Goal: Task Accomplishment & Management: Manage account settings

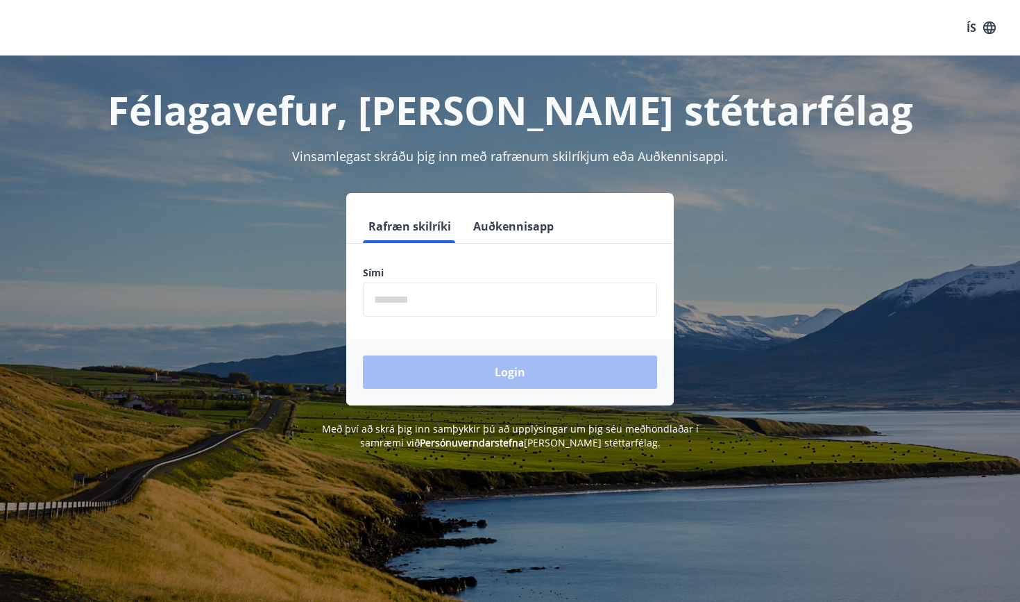
click at [398, 301] on input "phone" at bounding box center [510, 299] width 294 height 34
type input "**"
type input "********"
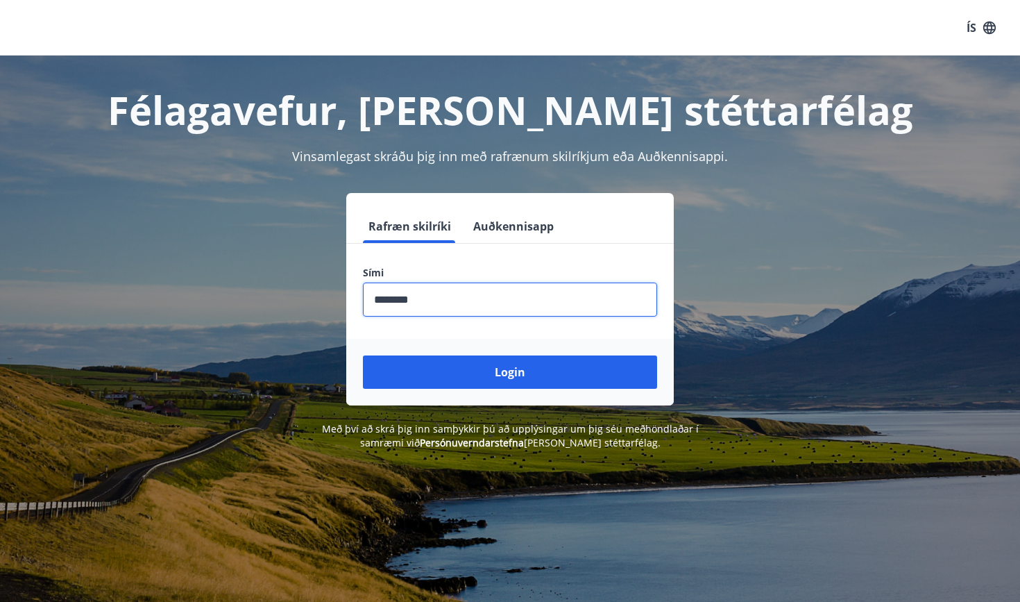
click at [510, 372] on button "Login" at bounding box center [510, 371] width 294 height 33
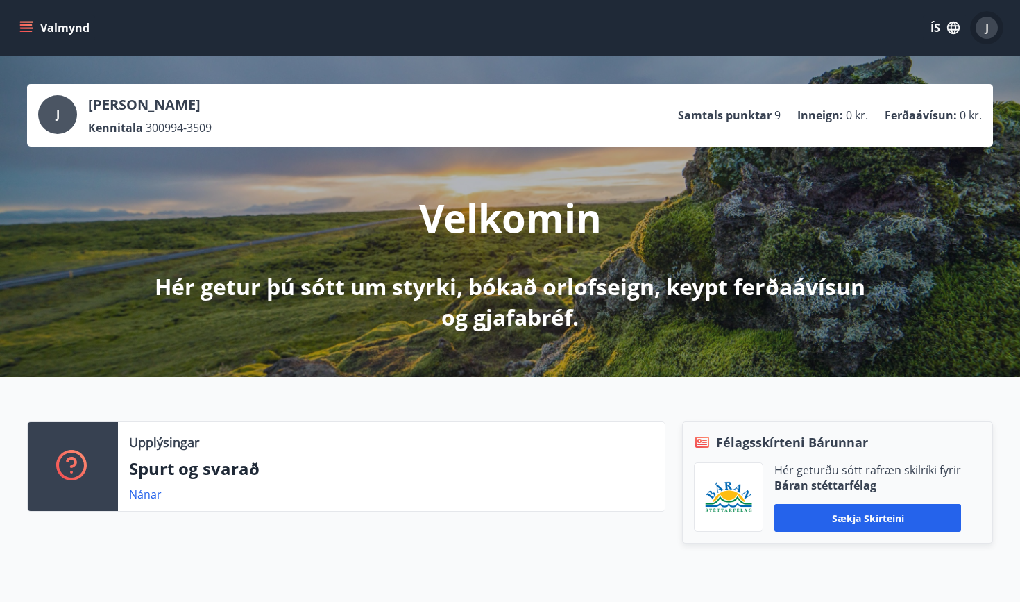
click at [989, 33] on div "J" at bounding box center [987, 28] width 22 height 22
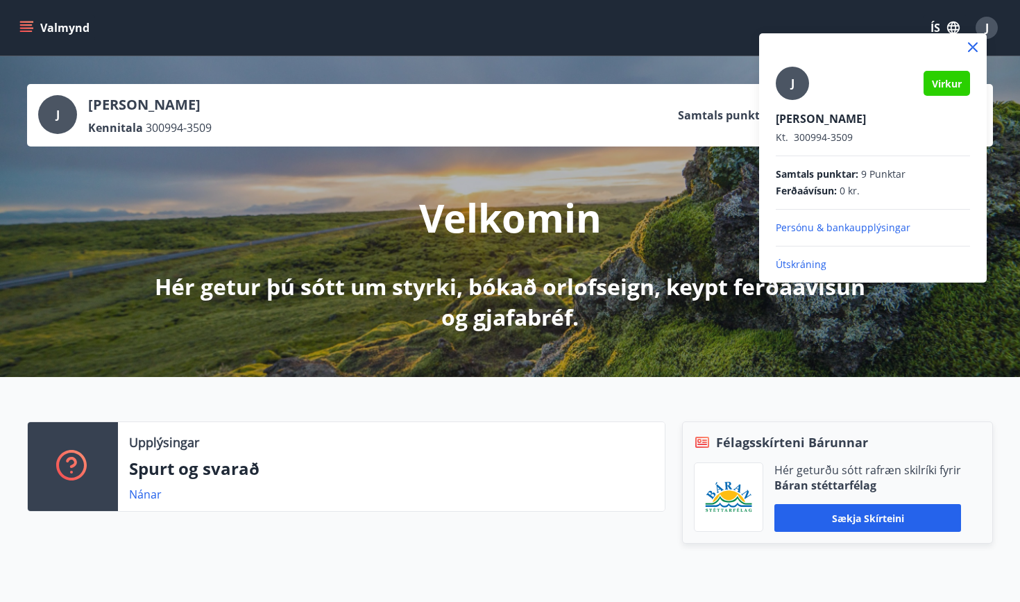
click at [815, 125] on p "[PERSON_NAME]" at bounding box center [873, 118] width 194 height 15
click at [793, 85] on span "J" at bounding box center [792, 83] width 3 height 15
click at [793, 102] on input "J" at bounding box center [870, 109] width 189 height 15
click at [975, 52] on icon at bounding box center [973, 47] width 17 height 17
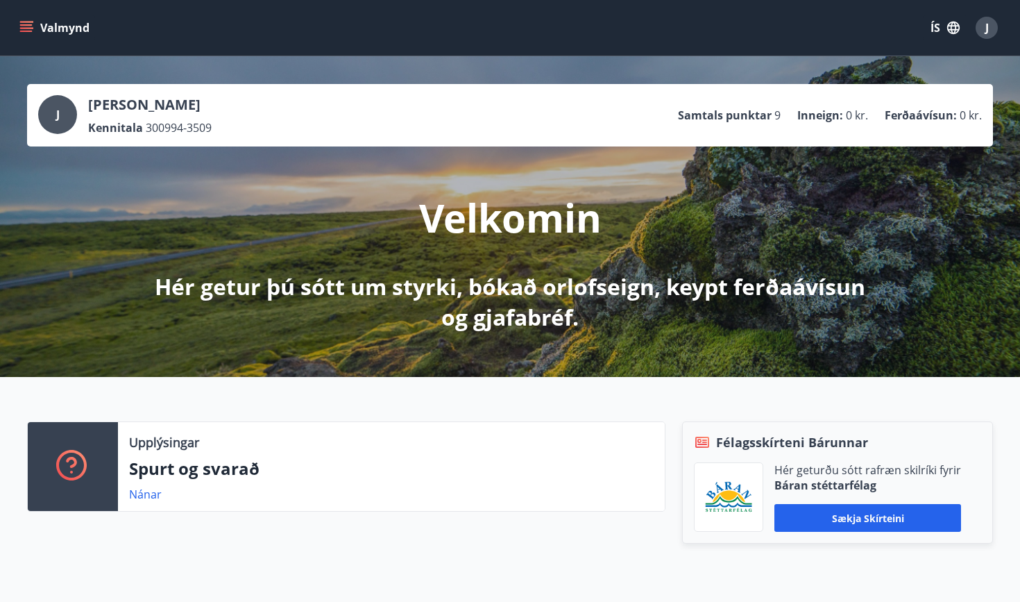
click at [28, 29] on icon "menu" at bounding box center [26, 28] width 14 height 14
click at [933, 32] on button "ÍS" at bounding box center [945, 27] width 44 height 25
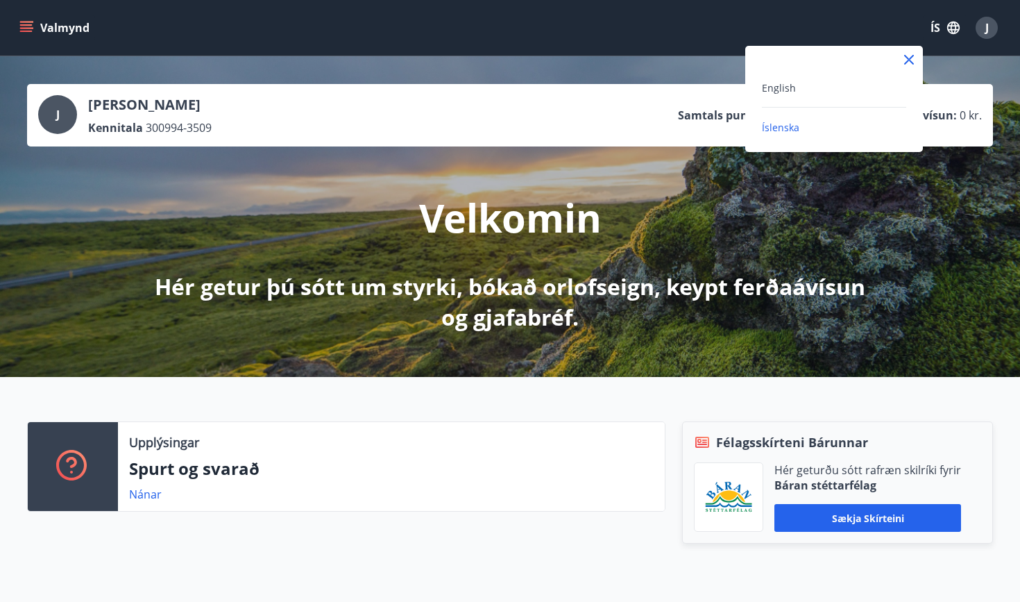
click at [785, 95] on div "English" at bounding box center [834, 87] width 144 height 17
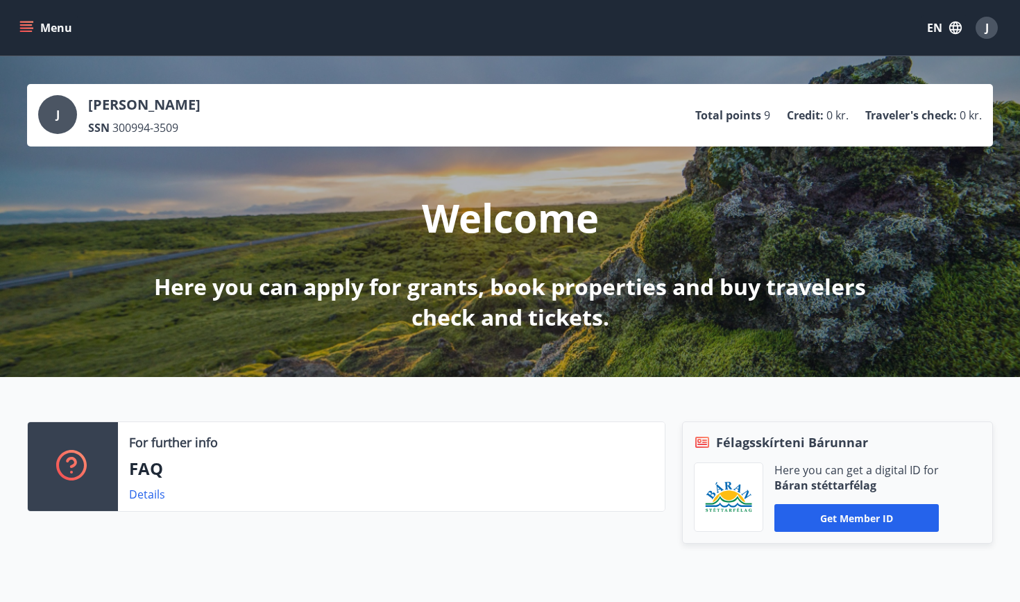
click at [26, 36] on button "Menu" at bounding box center [47, 27] width 61 height 25
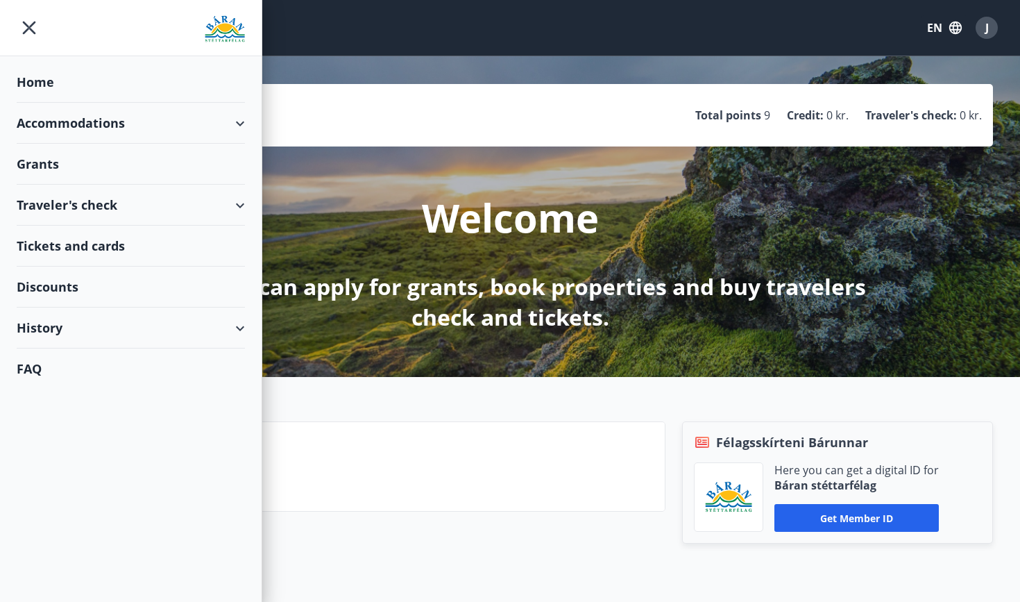
click at [236, 328] on div "History" at bounding box center [131, 327] width 228 height 41
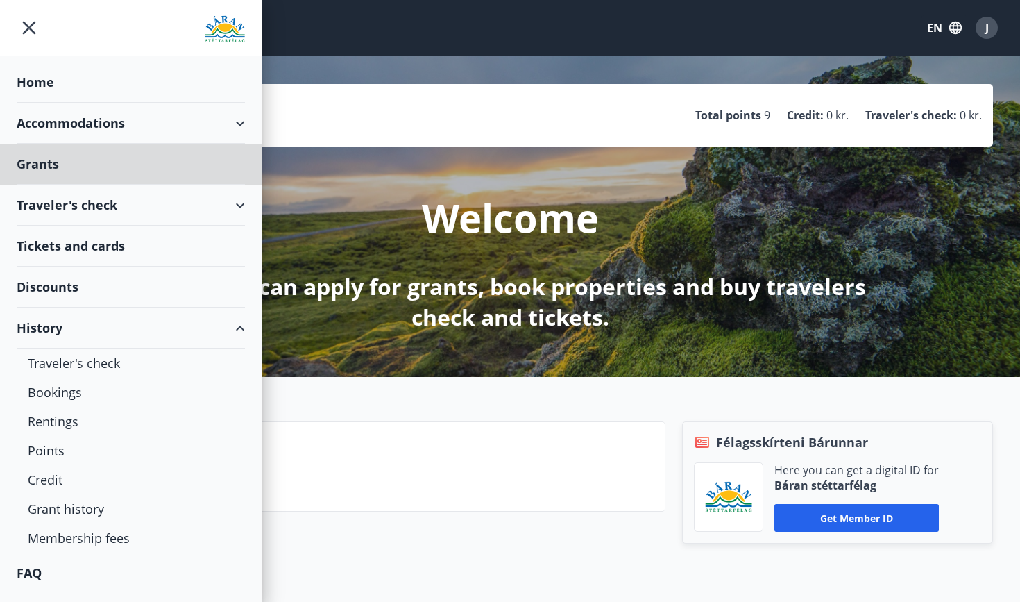
click at [139, 75] on div "Home" at bounding box center [131, 82] width 228 height 41
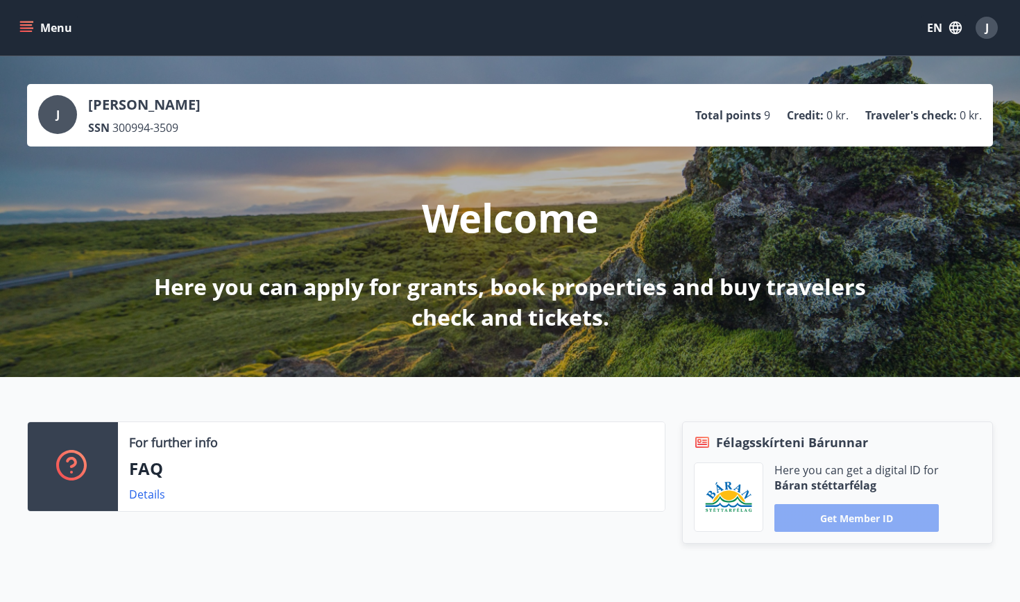
click at [872, 525] on button "Get member ID" at bounding box center [857, 518] width 164 height 28
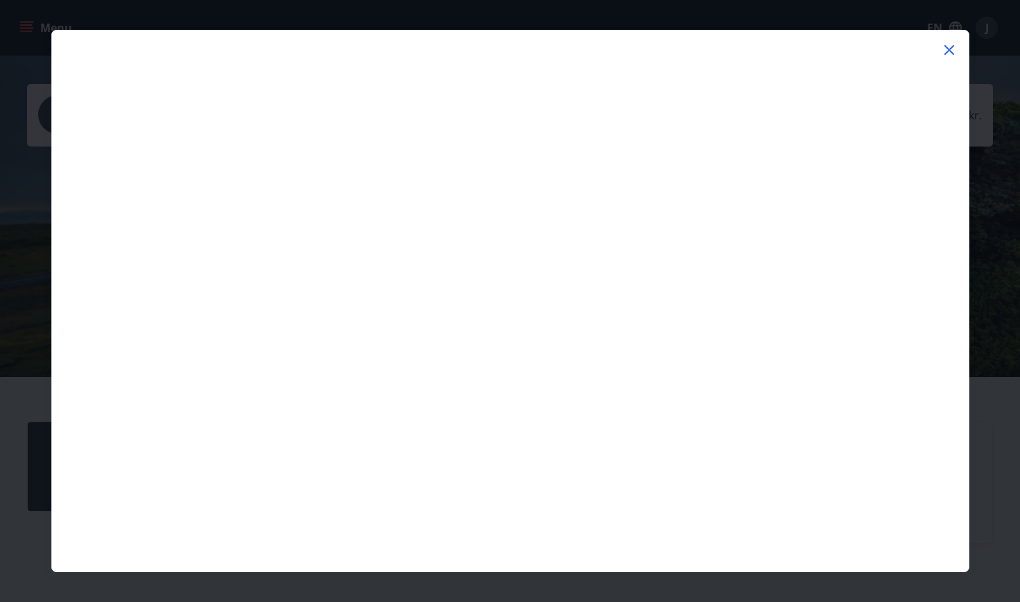
click at [949, 46] on icon at bounding box center [949, 50] width 17 height 17
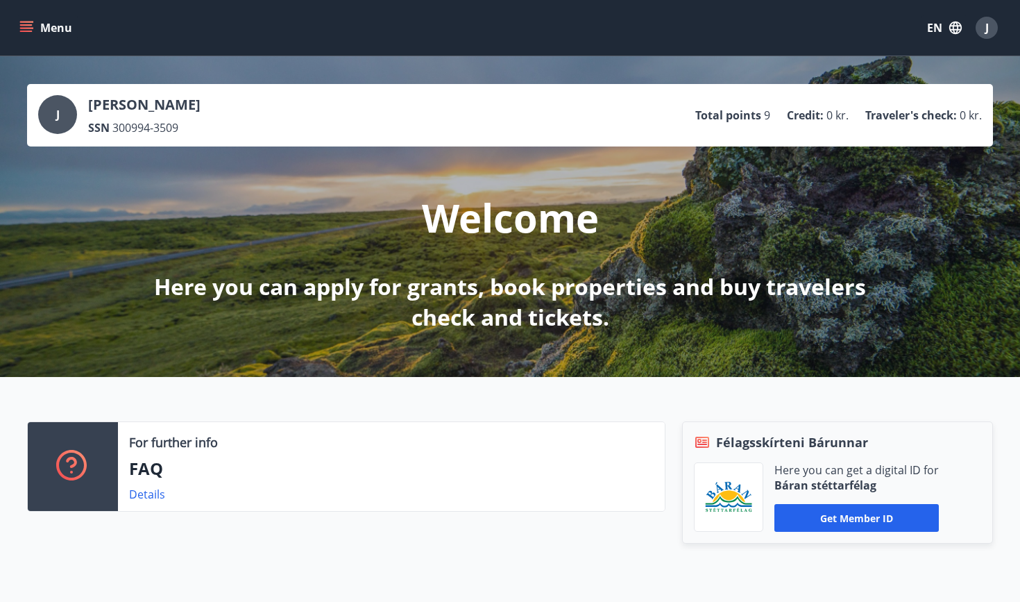
click at [24, 18] on button "Menu" at bounding box center [47, 27] width 61 height 25
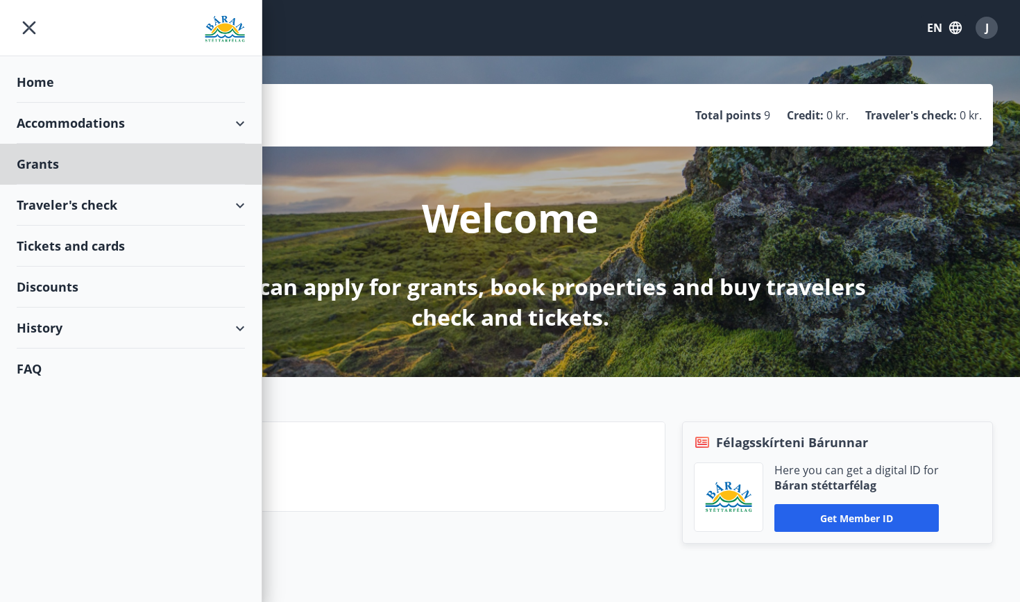
click at [81, 74] on div "Home" at bounding box center [131, 82] width 228 height 41
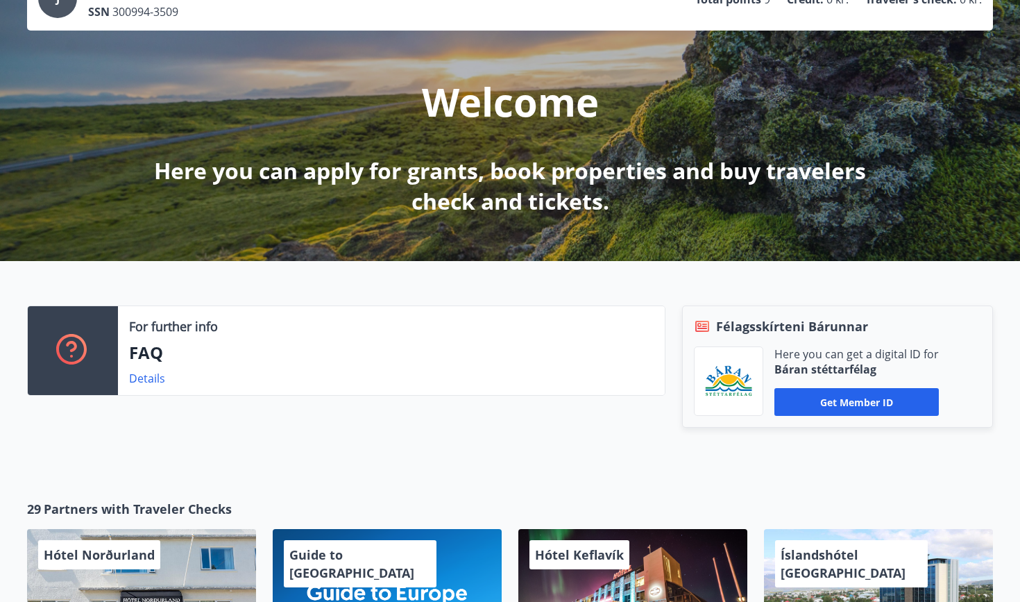
scroll to position [126, 0]
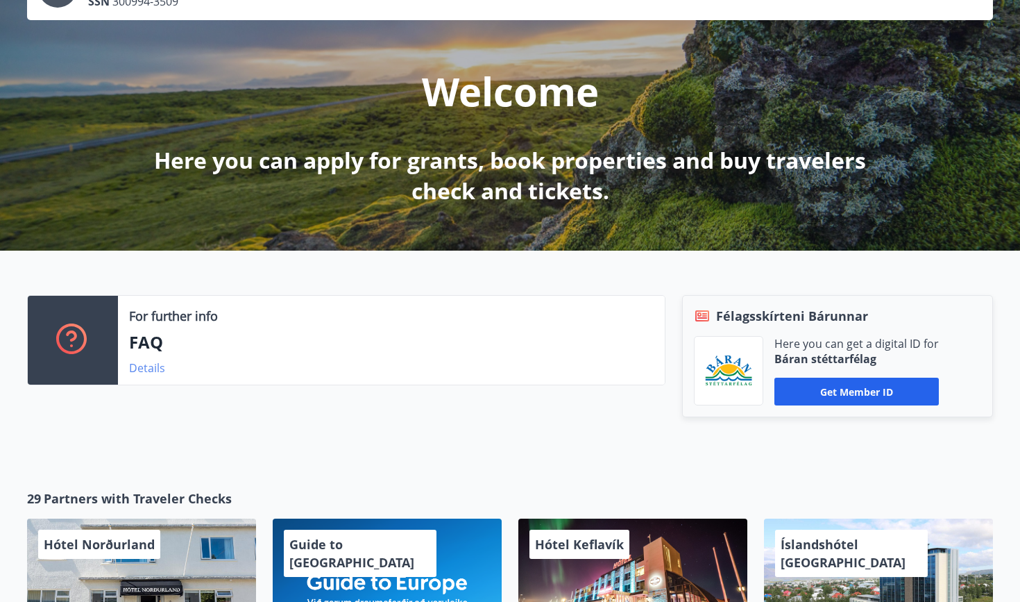
click at [145, 366] on link "Details" at bounding box center [147, 367] width 36 height 15
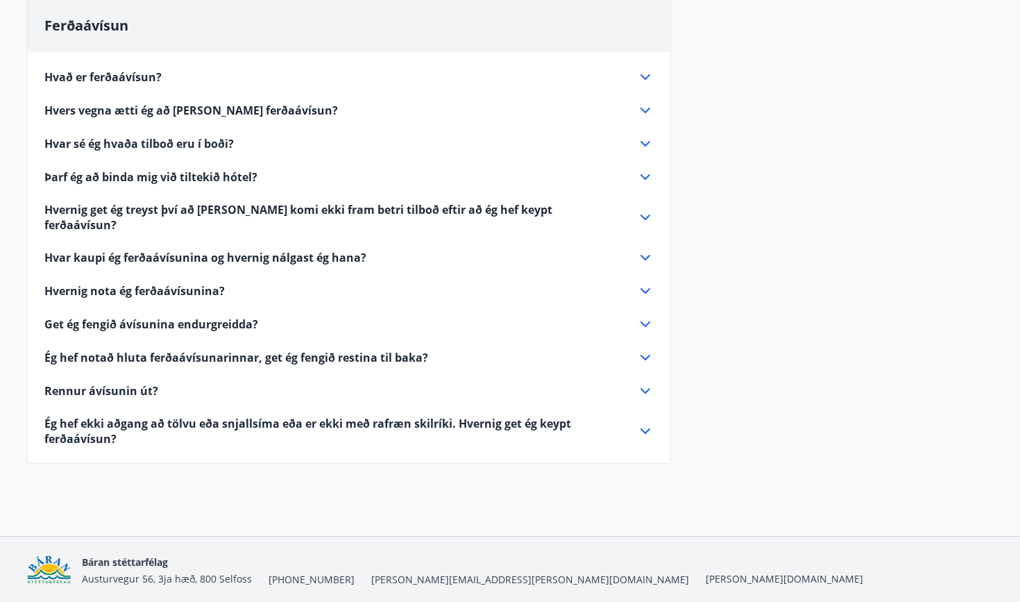
scroll to position [394, 0]
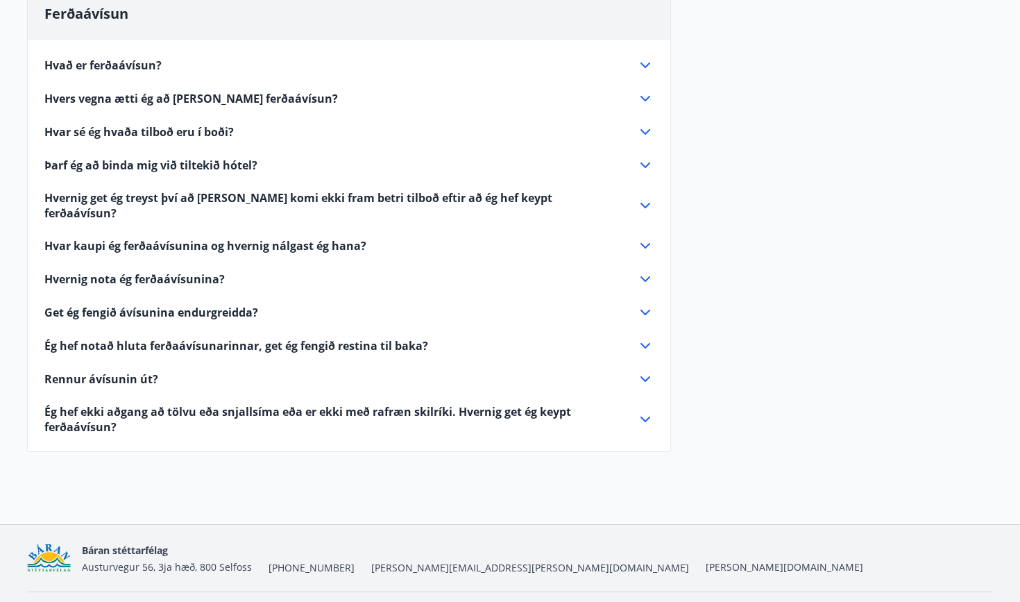
click at [646, 69] on icon at bounding box center [645, 65] width 17 height 17
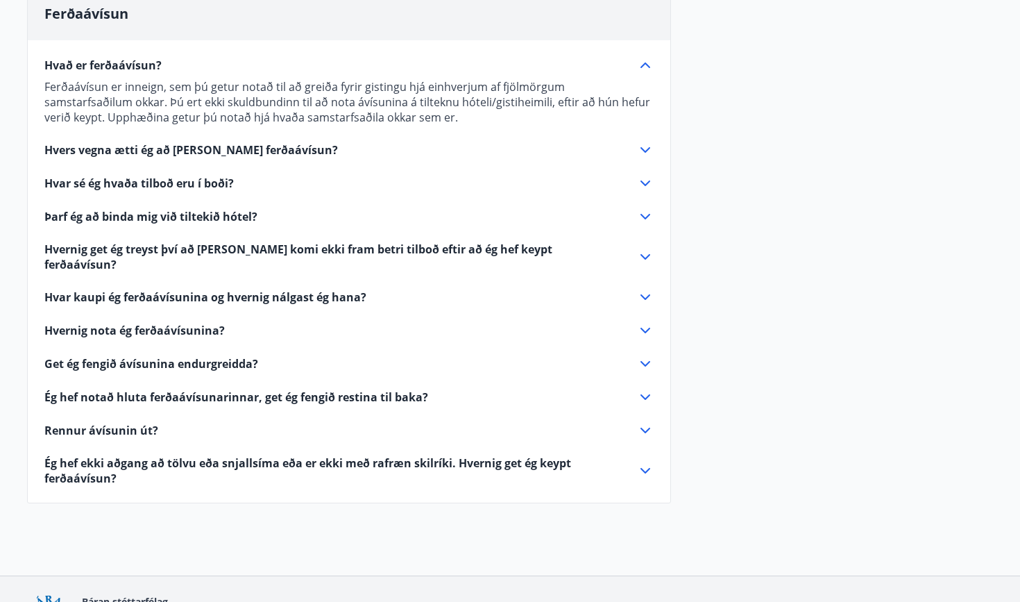
click at [646, 69] on icon at bounding box center [645, 65] width 17 height 17
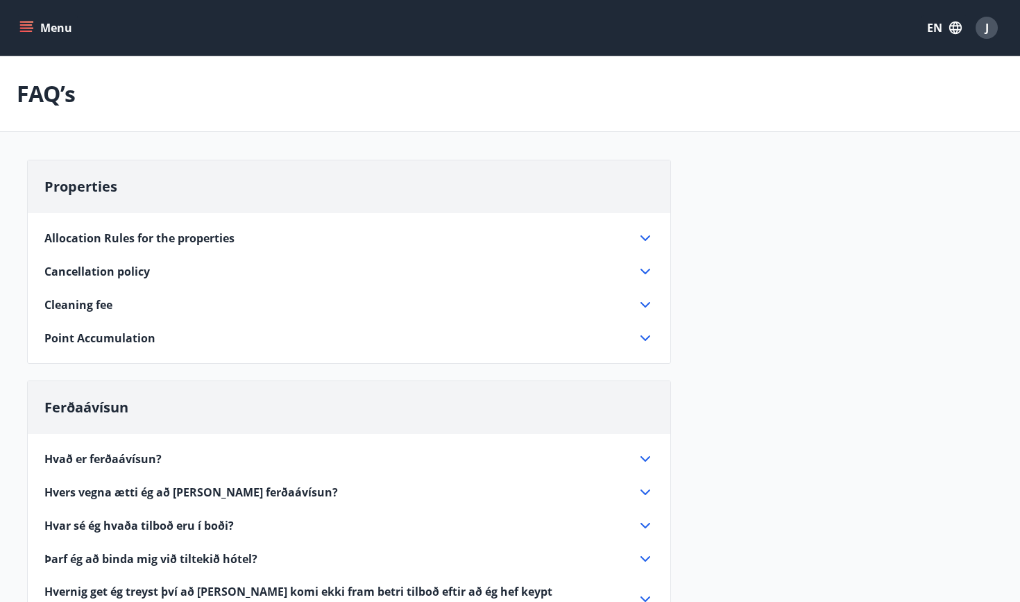
scroll to position [-6, 0]
click at [987, 44] on button "J" at bounding box center [986, 27] width 33 height 33
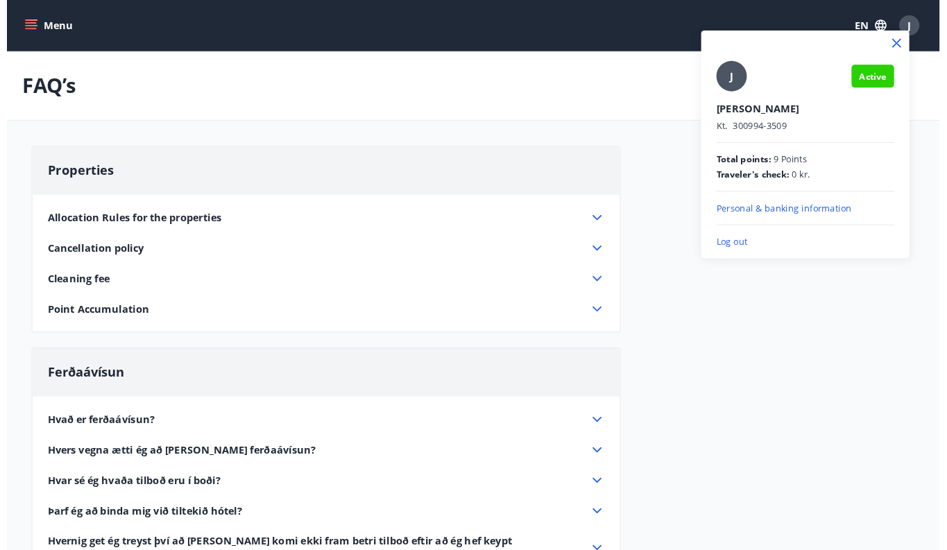
scroll to position [0, 0]
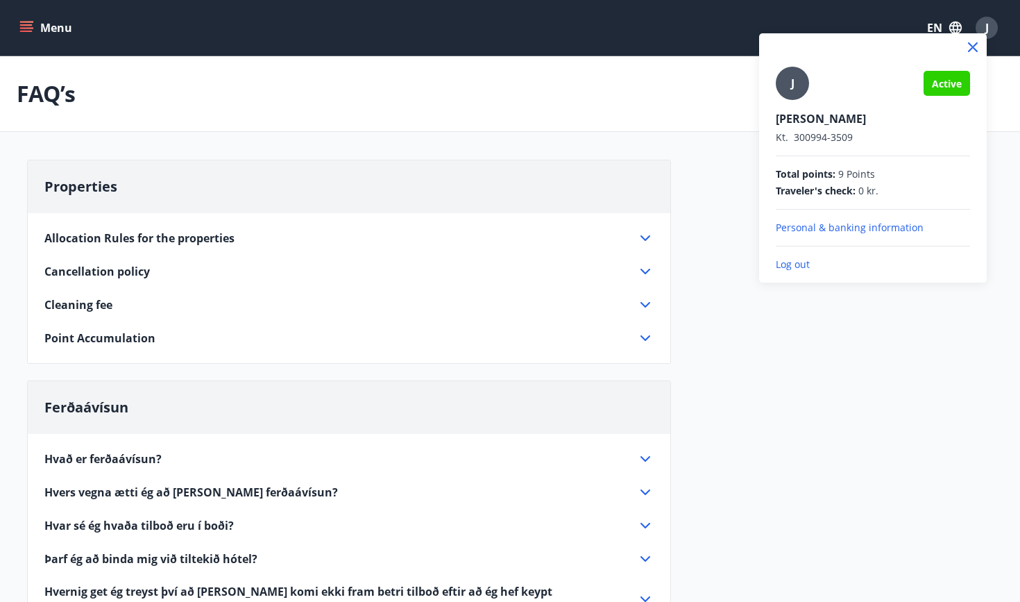
click at [781, 88] on div "J" at bounding box center [792, 83] width 33 height 33
click at [781, 102] on input "J" at bounding box center [870, 109] width 189 height 15
click at [979, 43] on icon at bounding box center [973, 47] width 17 height 17
